Goal: Task Accomplishment & Management: Use online tool/utility

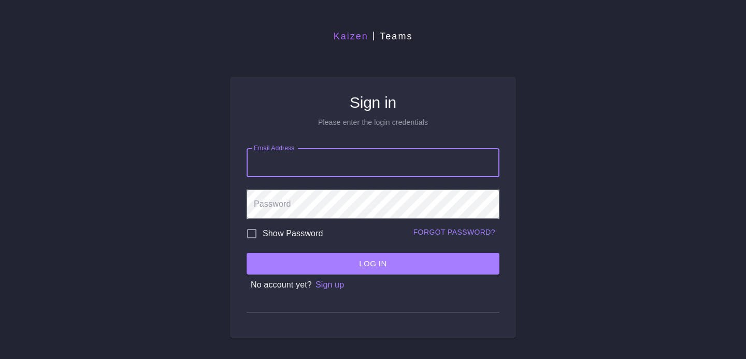
click at [286, 149] on div "Email Address Email Address" at bounding box center [373, 162] width 253 height 29
type input "[EMAIL_ADDRESS][DOMAIN_NAME]"
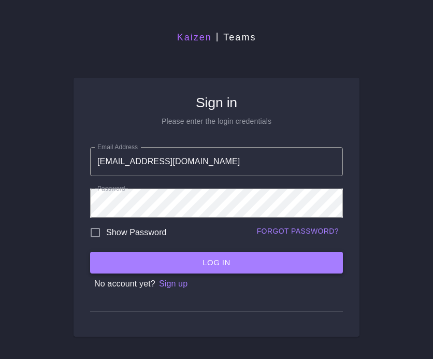
click at [239, 257] on button "Log In" at bounding box center [216, 263] width 253 height 22
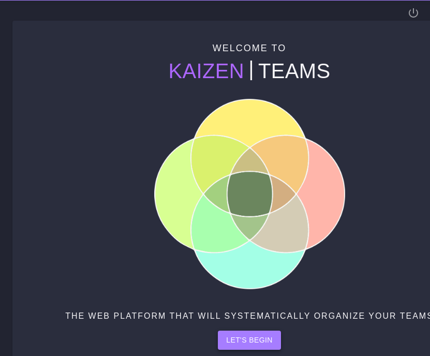
click at [241, 334] on button "Let's begin" at bounding box center [249, 340] width 63 height 19
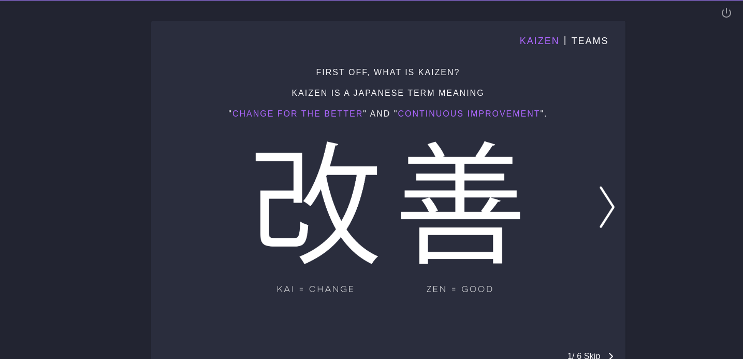
click at [580, 355] on p "1 / 6 Skip" at bounding box center [584, 356] width 33 height 12
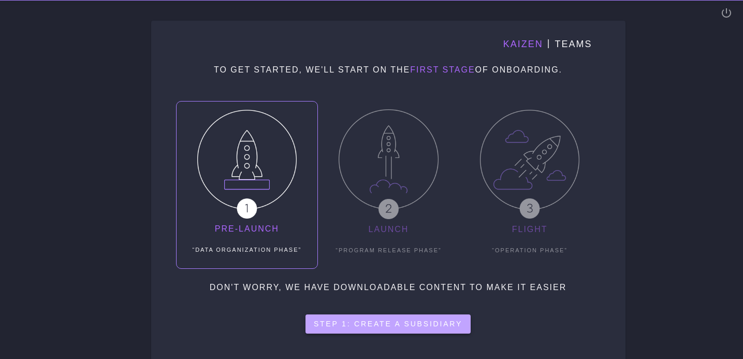
click at [420, 315] on button "Step 1: create a subsidiary" at bounding box center [388, 323] width 165 height 19
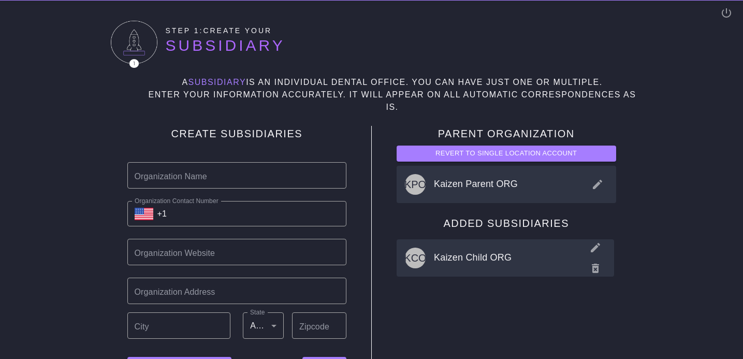
scroll to position [33, 0]
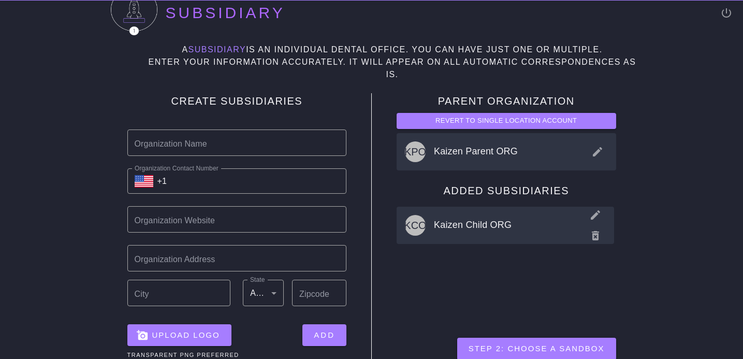
click at [516, 338] on button "Step 2: choose a sandbox" at bounding box center [536, 349] width 159 height 22
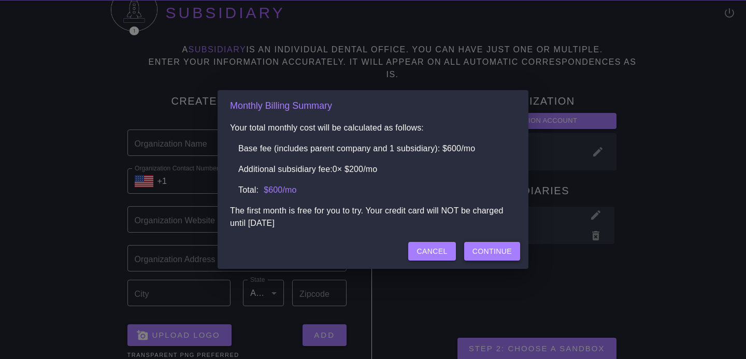
click at [478, 245] on button "Continue" at bounding box center [492, 251] width 56 height 19
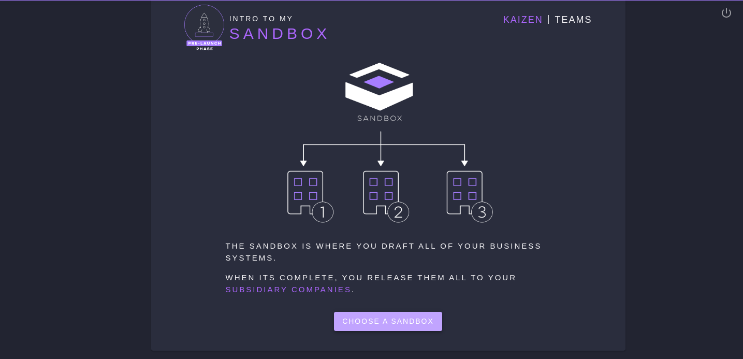
click at [416, 312] on button "Choose a sandbox" at bounding box center [388, 321] width 108 height 19
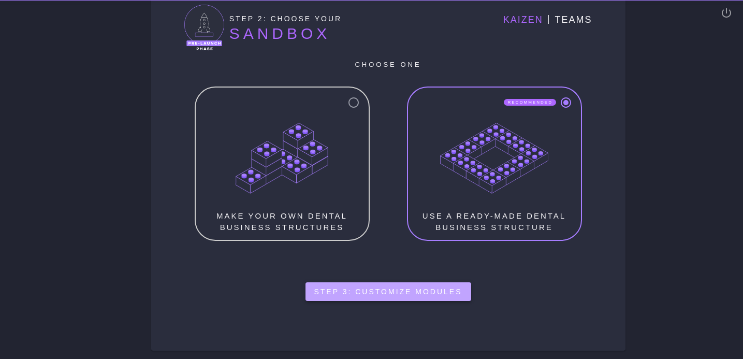
click at [405, 294] on button "Step 3: Customize Modules" at bounding box center [389, 291] width 166 height 19
